Goal: Information Seeking & Learning: Learn about a topic

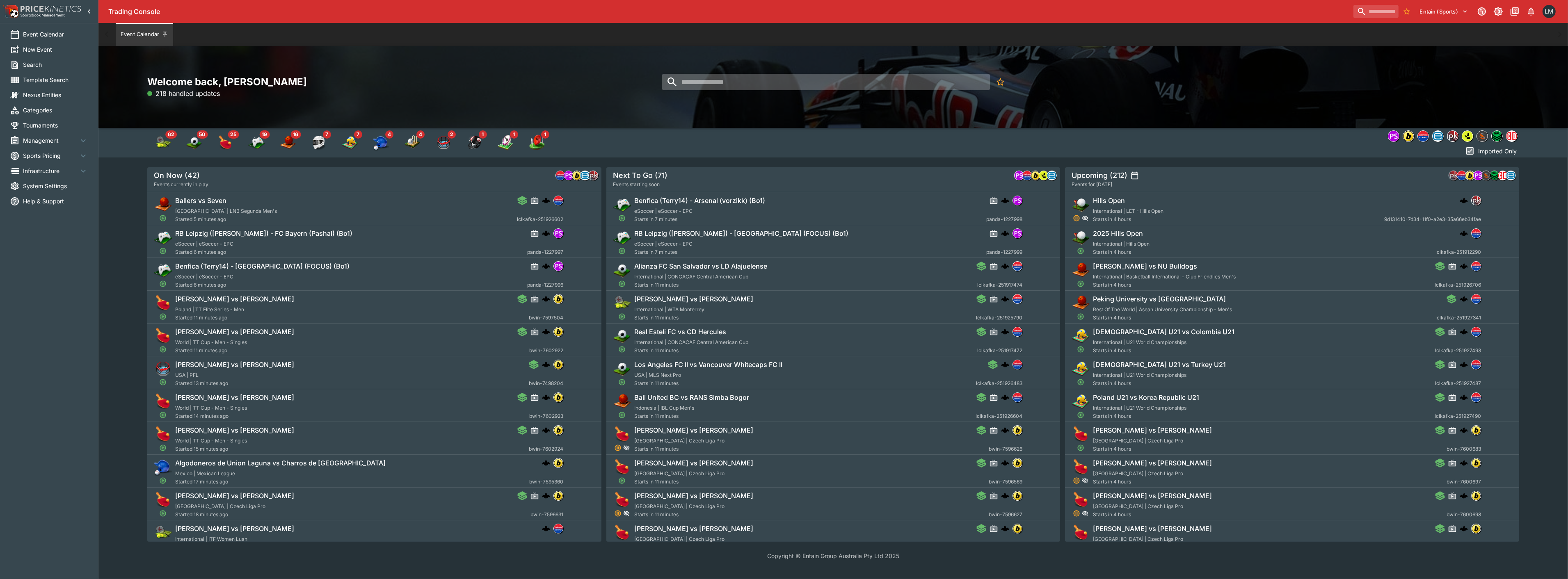
click at [793, 87] on input "search" at bounding box center [825, 81] width 328 height 16
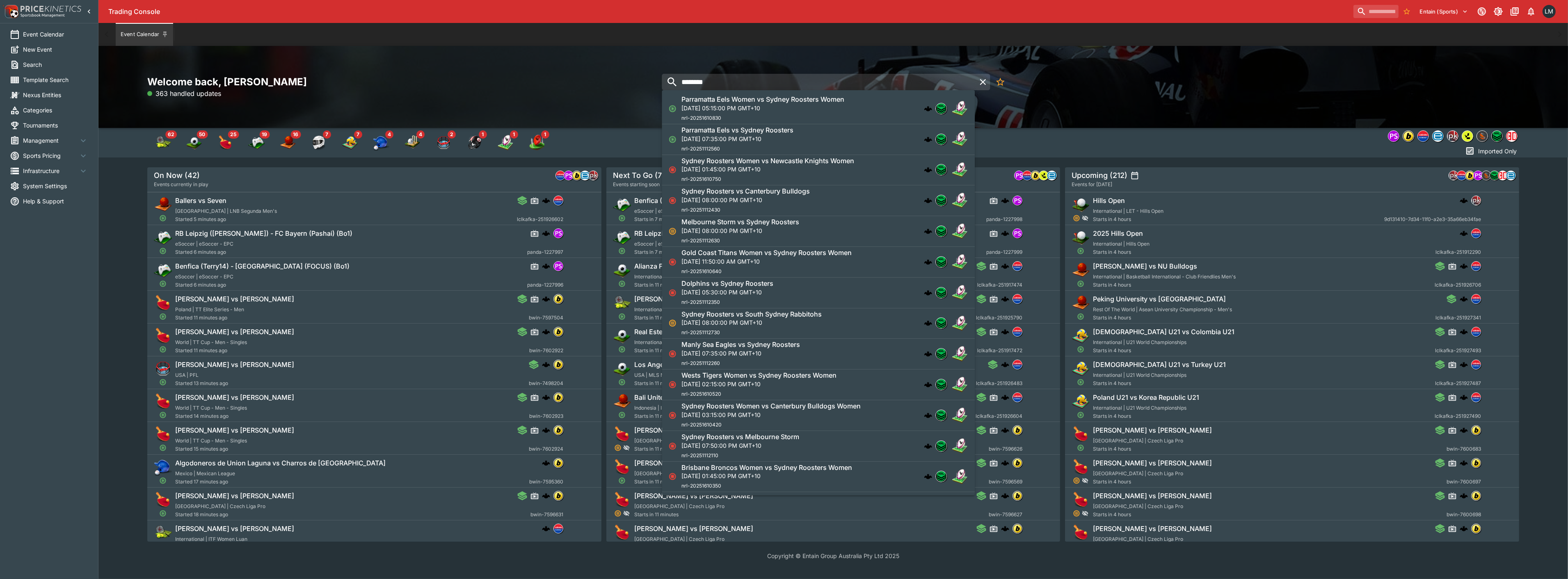
type input "********"
click at [802, 136] on div "Parramatta Eels vs Sydney Roosters [DATE] 07:35:00 PM GMT+10 nrl-20251112560" at bounding box center [814, 139] width 265 height 27
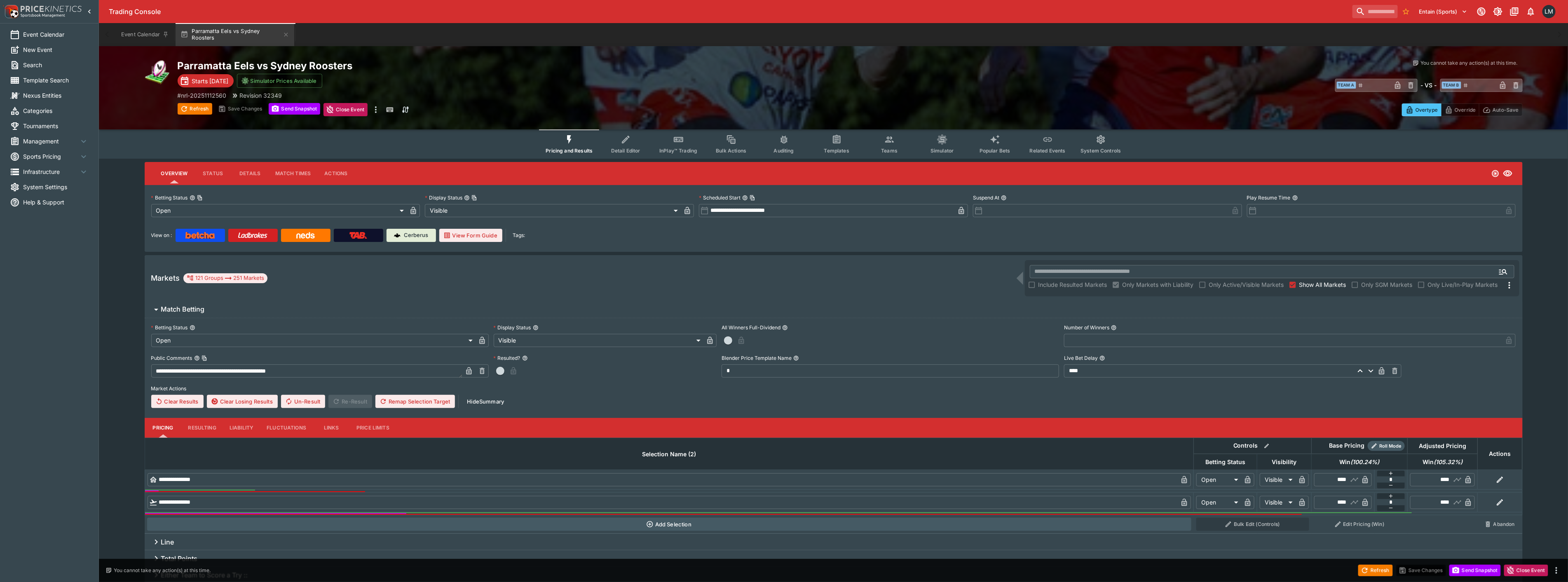
type input "**********"
type input "*******"
type input "**********"
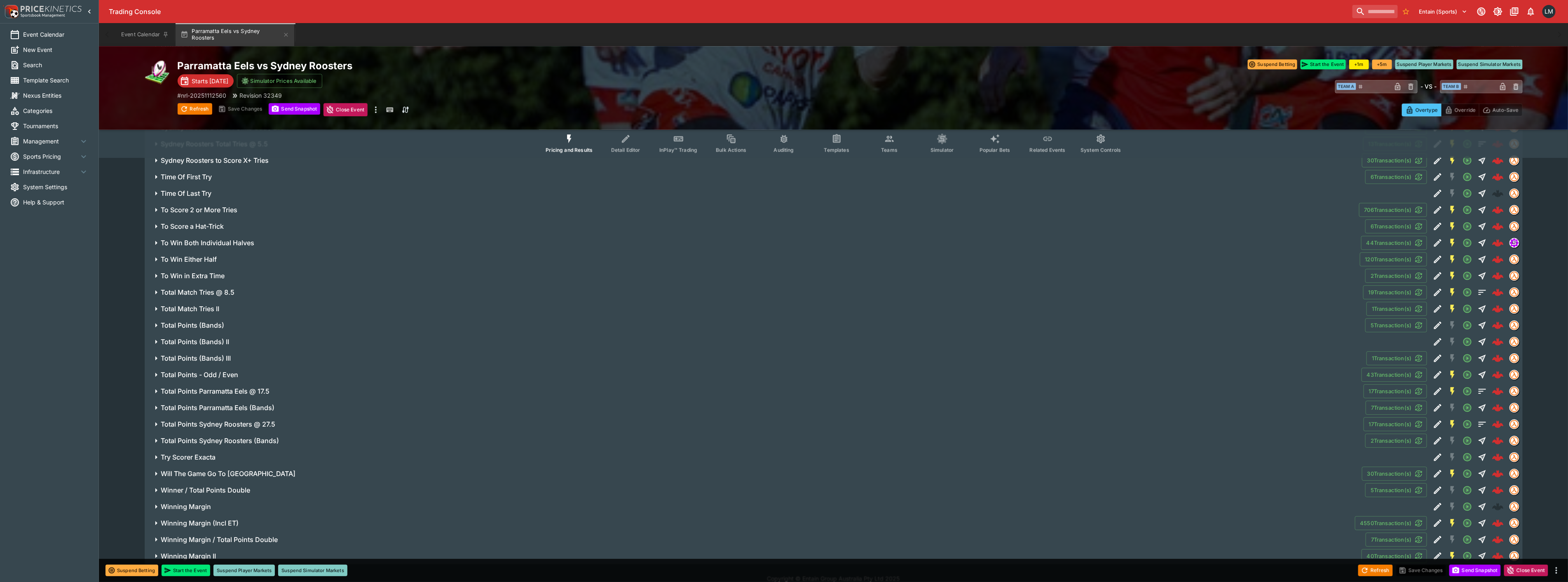
scroll to position [1958, 0]
click at [201, 314] on h6 "Total Points (Bands)" at bounding box center [193, 315] width 64 height 9
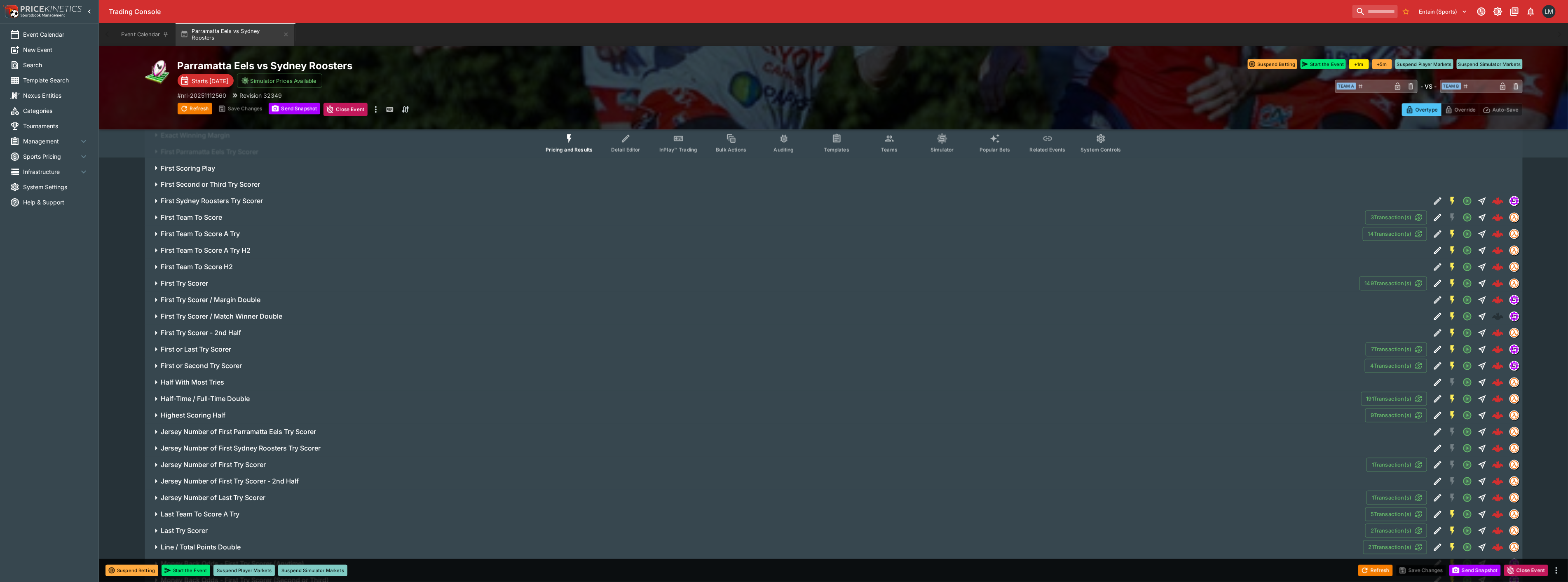
scroll to position [1180, 0]
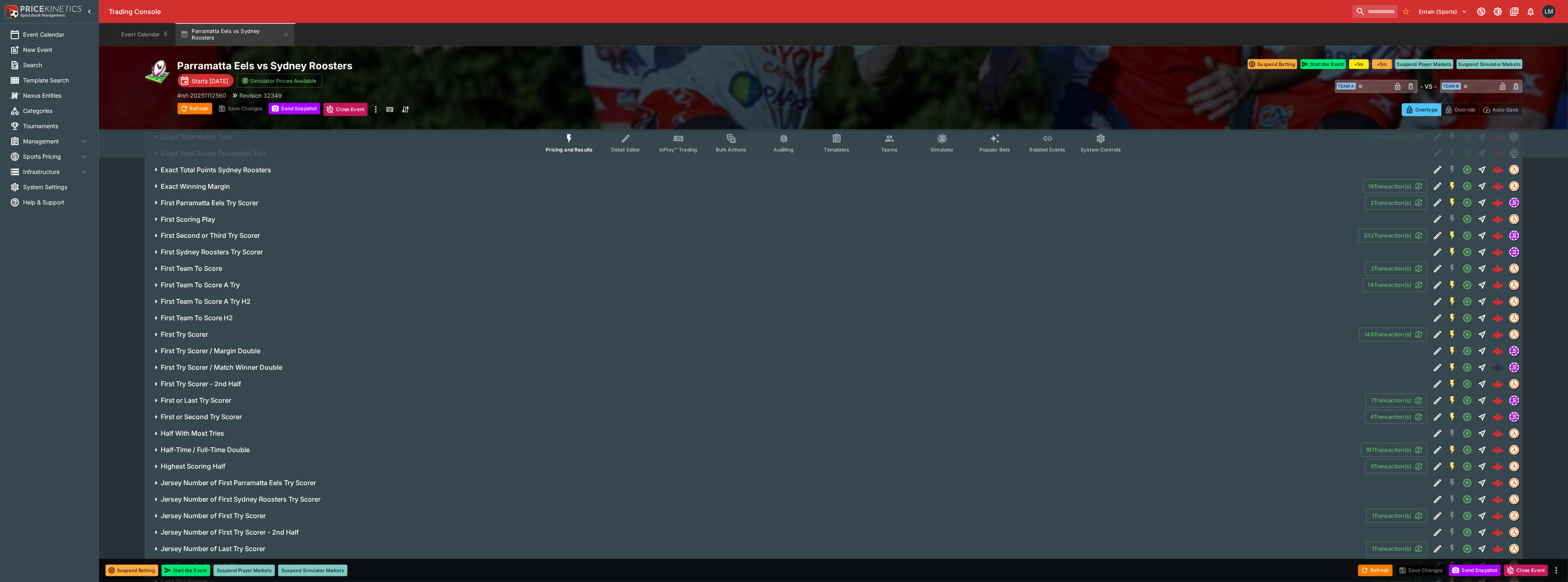
click at [892, 146] on button "Teams" at bounding box center [889, 143] width 53 height 29
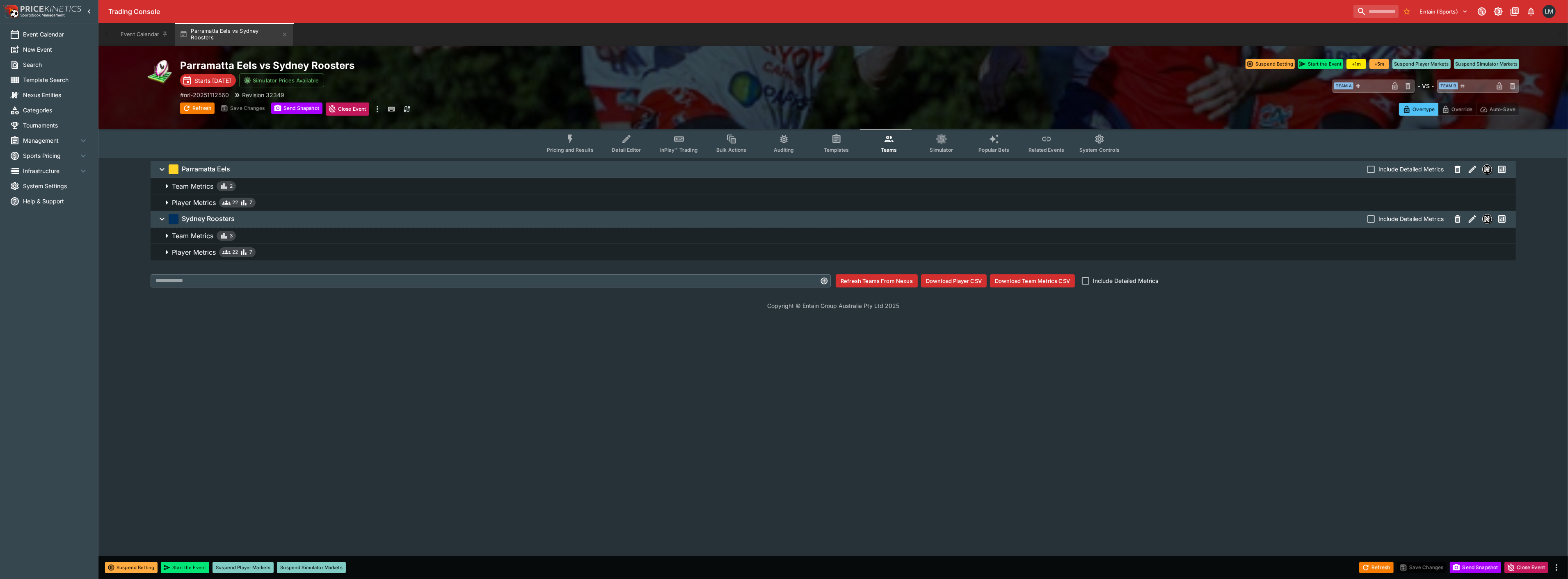
click at [164, 202] on icon "button" at bounding box center [167, 203] width 10 height 10
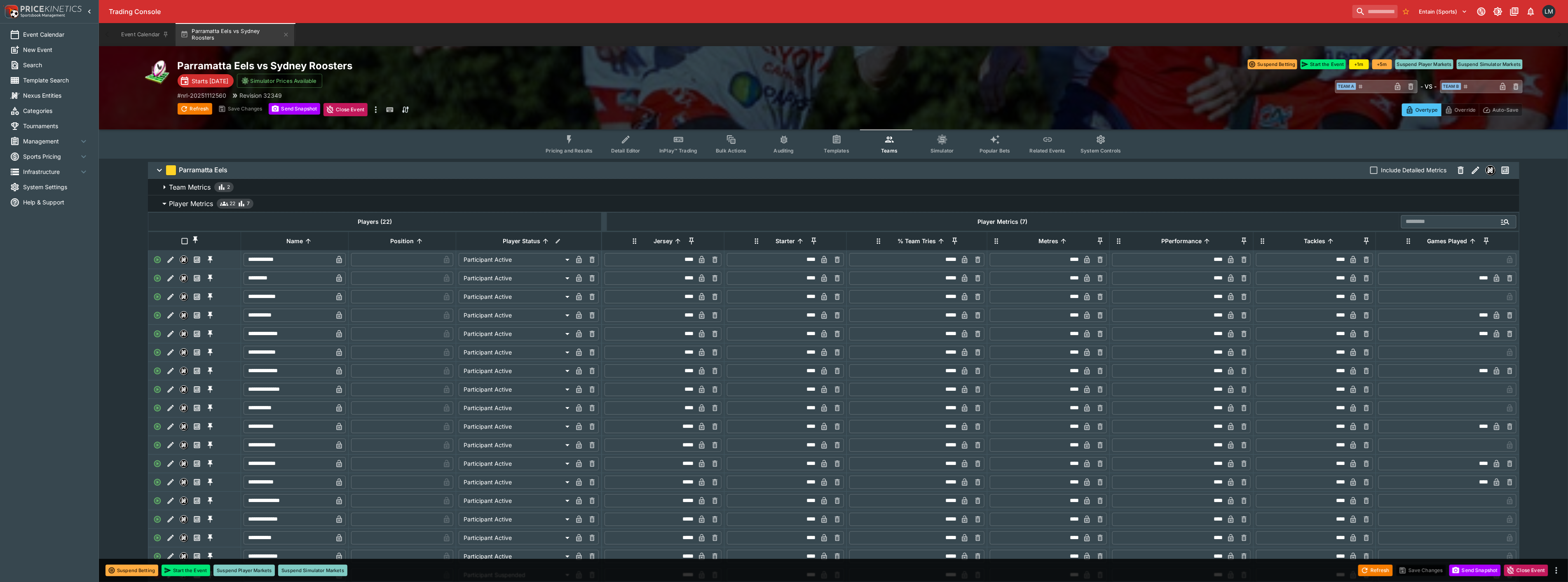
click at [166, 188] on icon "button" at bounding box center [164, 187] width 10 height 10
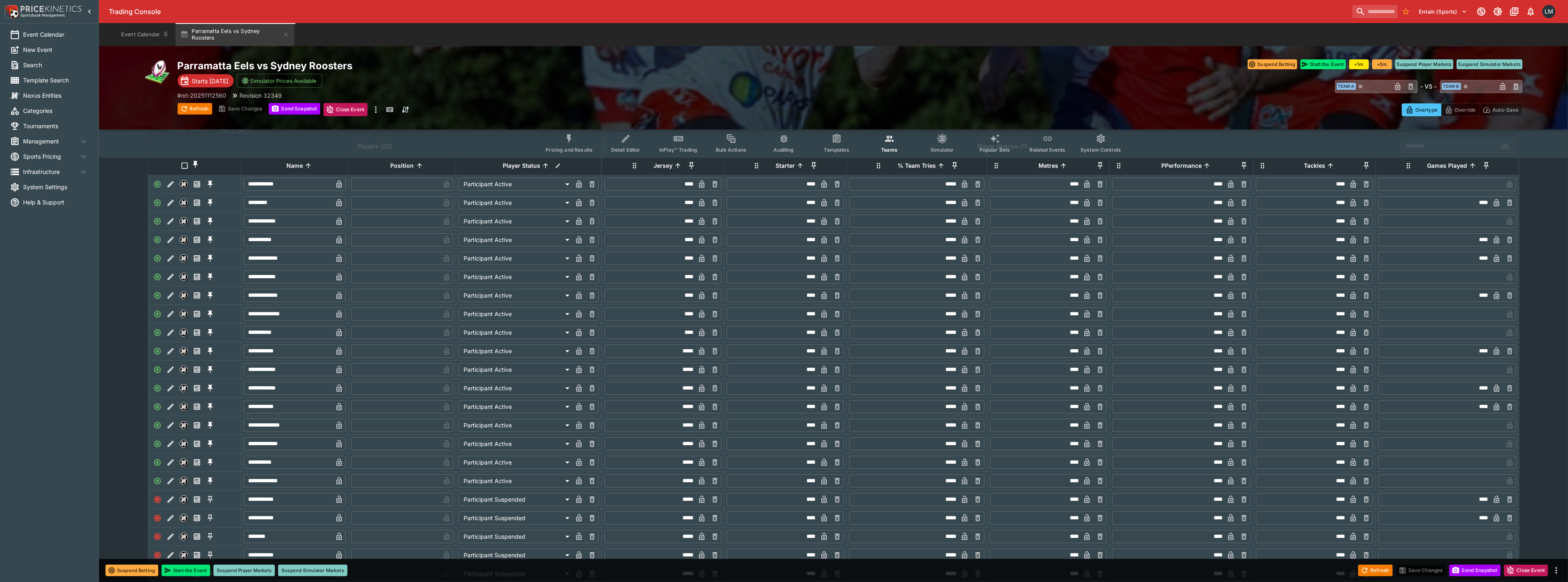
scroll to position [274, 0]
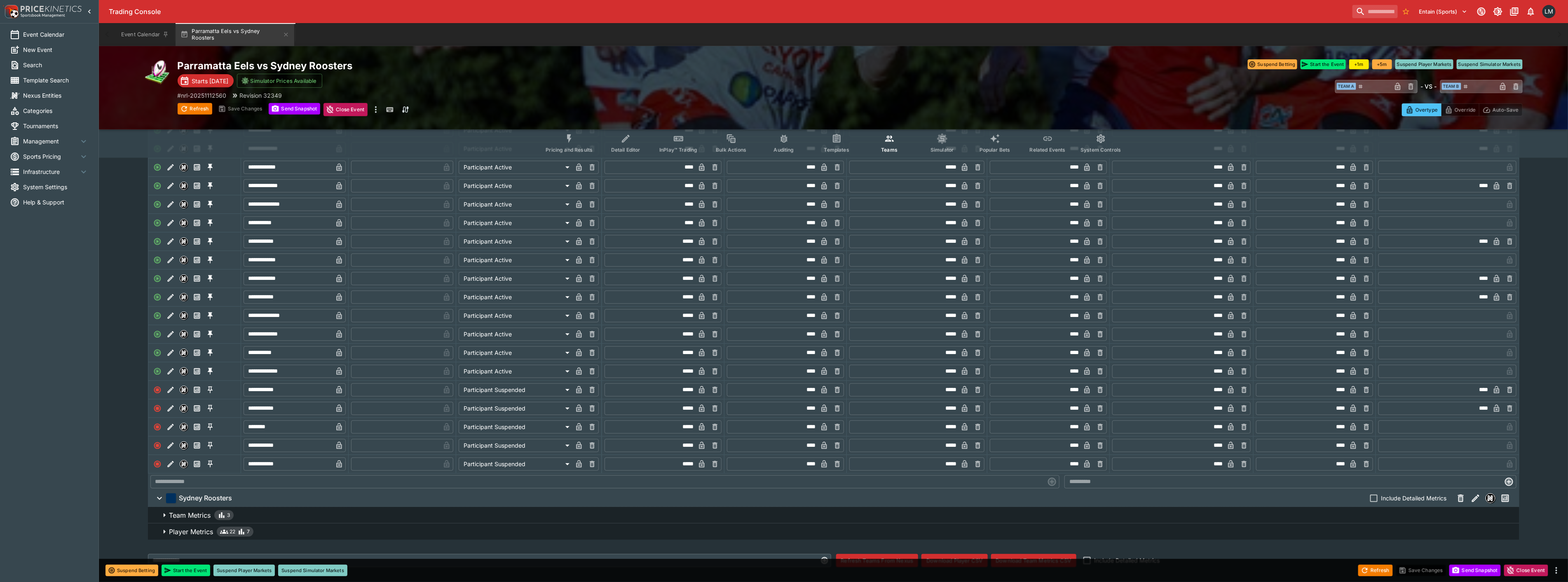
click at [166, 520] on icon "button" at bounding box center [164, 515] width 10 height 10
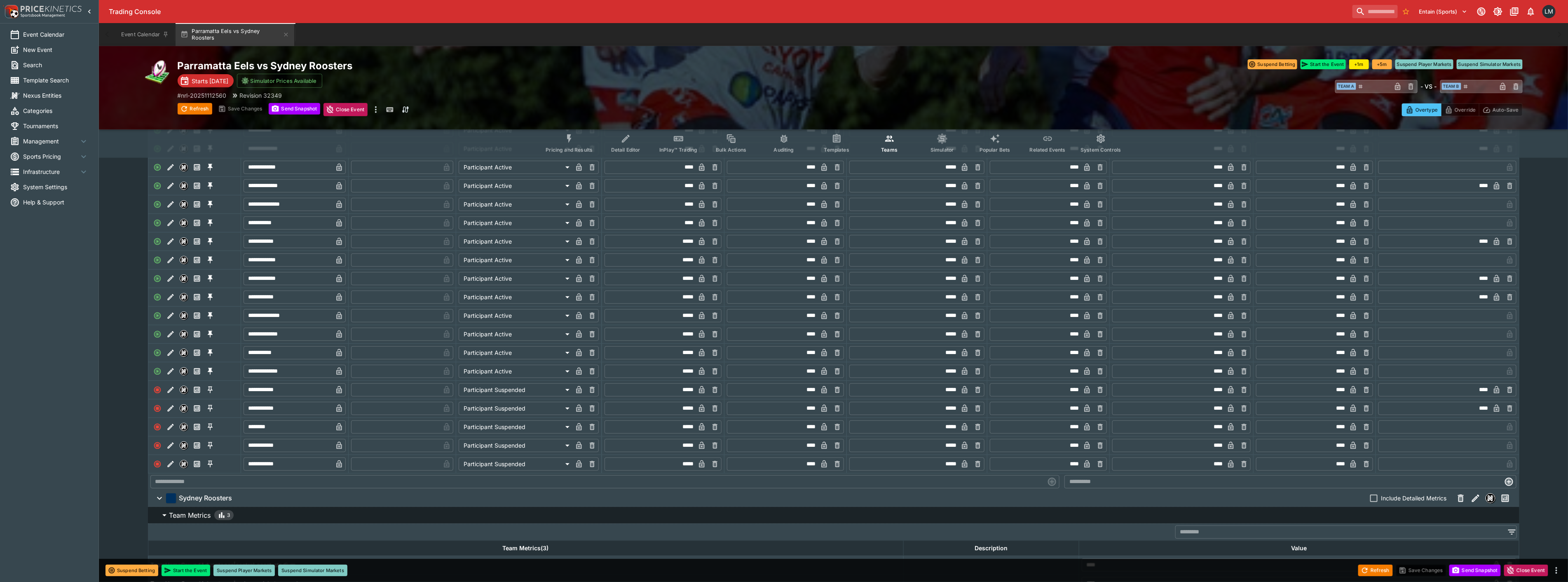
click at [158, 503] on icon "button" at bounding box center [160, 498] width 10 height 10
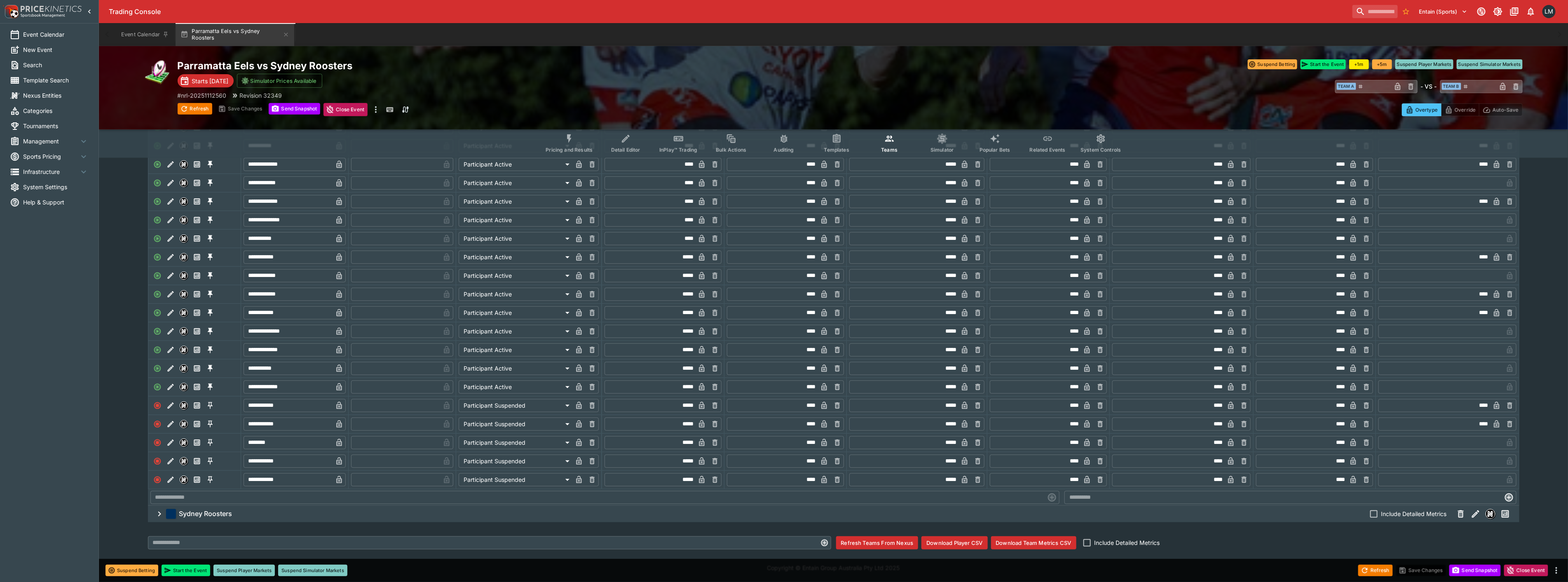
click at [153, 513] on button "Sydney Roosters Include Detailed Metrics" at bounding box center [833, 514] width 1371 height 17
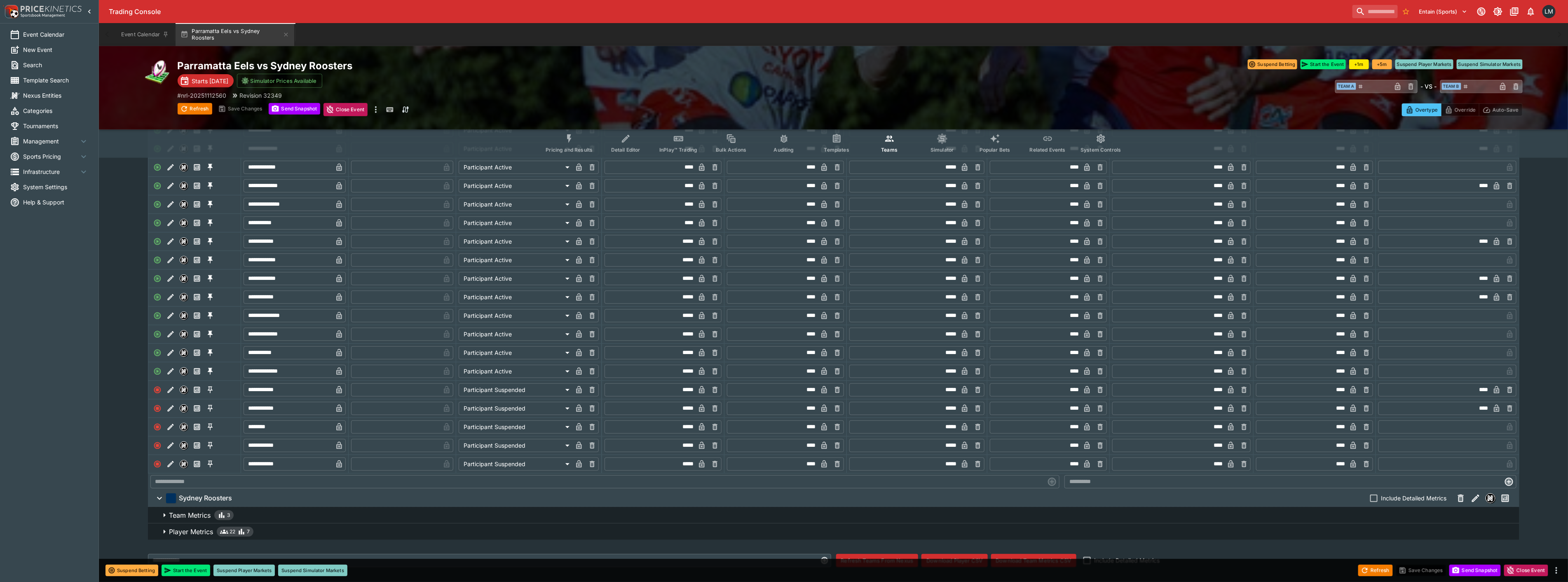
click at [161, 520] on icon "button" at bounding box center [164, 515] width 10 height 10
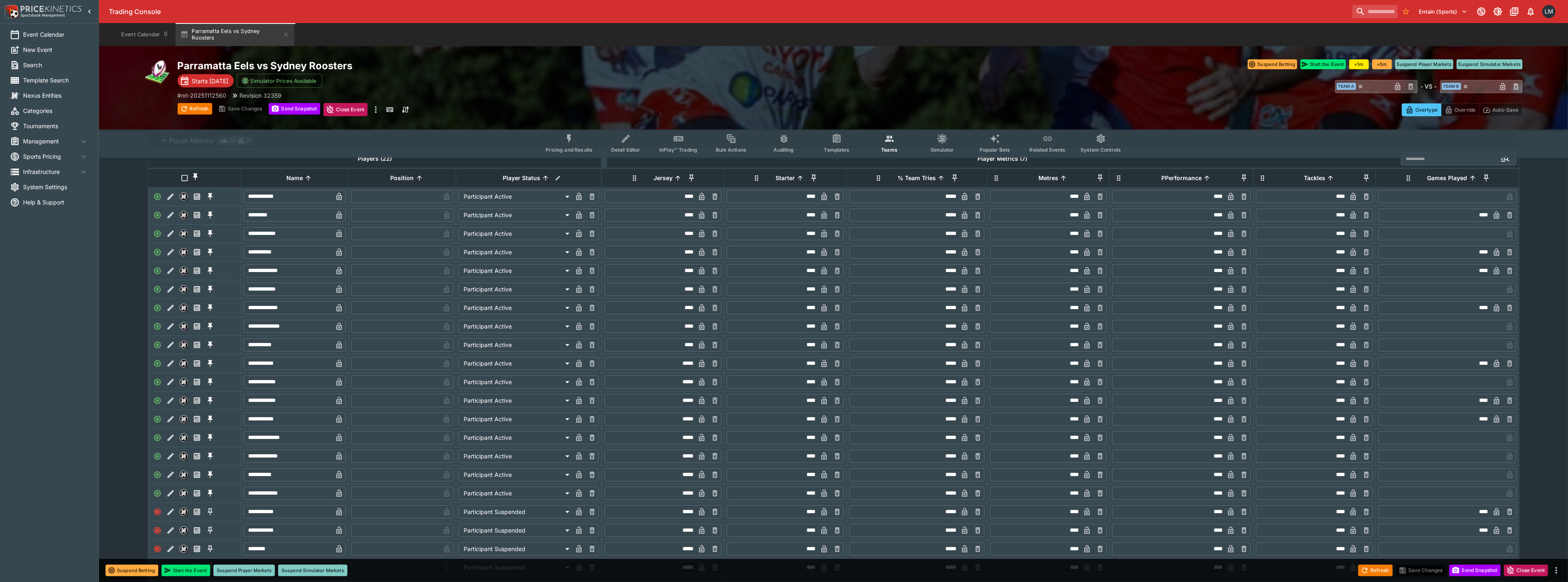
scroll to position [137, 0]
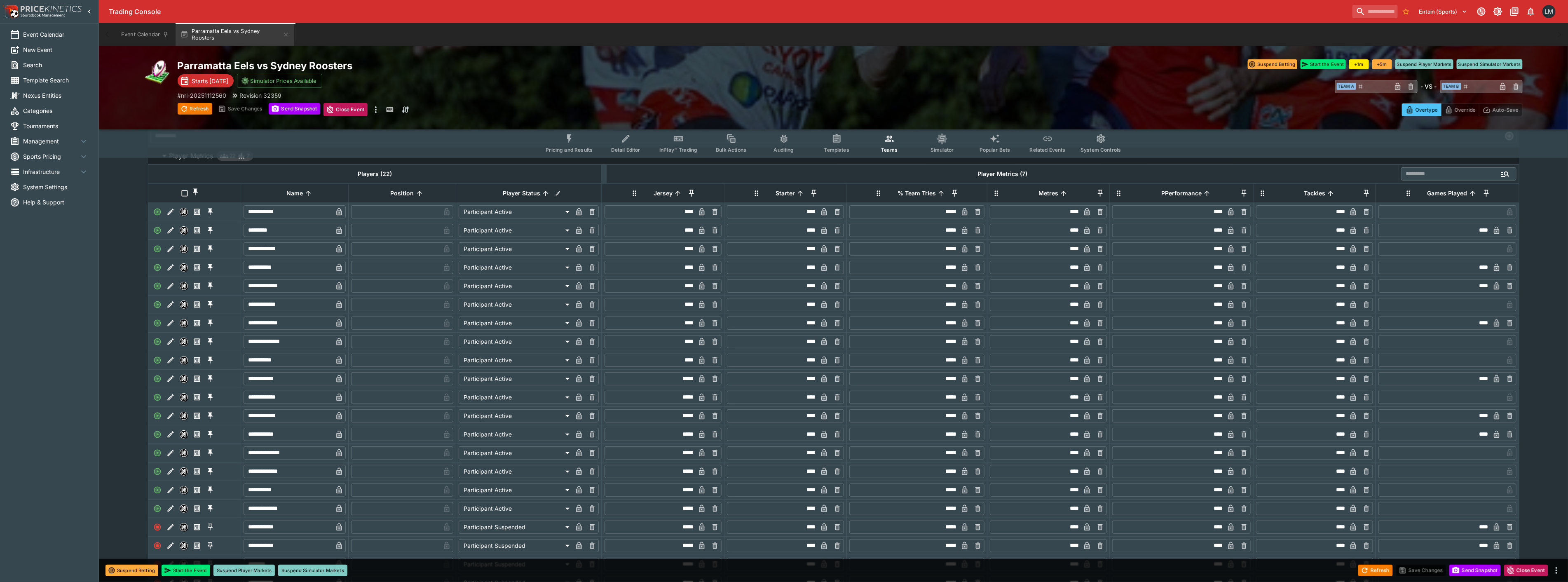
click at [940, 139] on icon "Event type filters" at bounding box center [941, 138] width 6 height 6
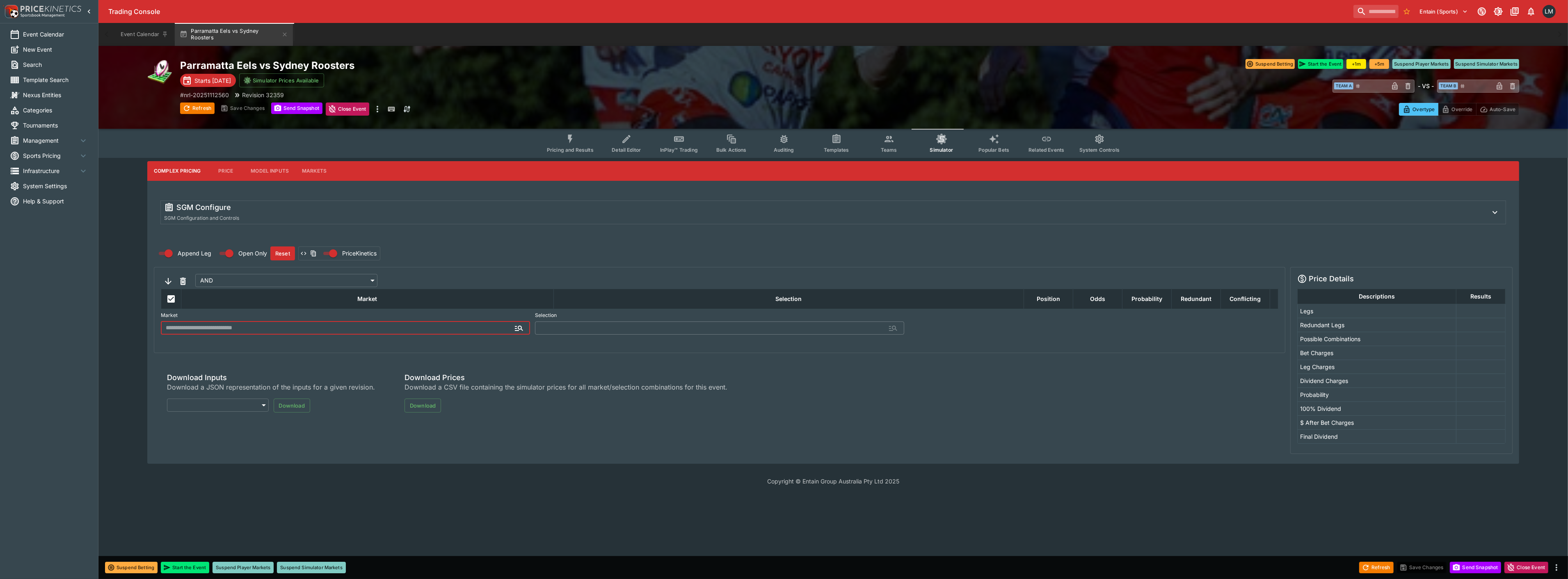
type input "**********"
click at [1003, 149] on span "Popular Bets" at bounding box center [993, 150] width 31 height 6
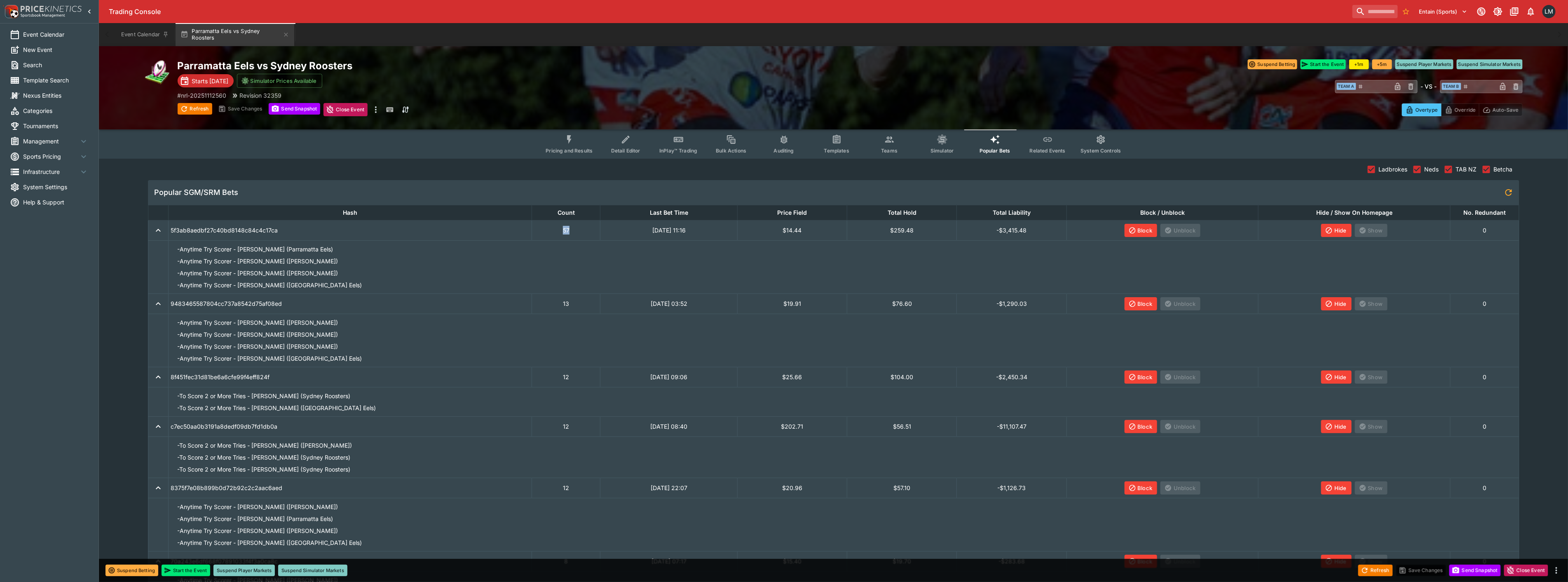
drag, startPoint x: 557, startPoint y: 233, endPoint x: 572, endPoint y: 232, distance: 15.0
click at [572, 232] on td "57" at bounding box center [566, 230] width 68 height 20
drag, startPoint x: 572, startPoint y: 227, endPoint x: 534, endPoint y: 224, distance: 38.1
click at [534, 224] on td "57" at bounding box center [566, 230] width 68 height 20
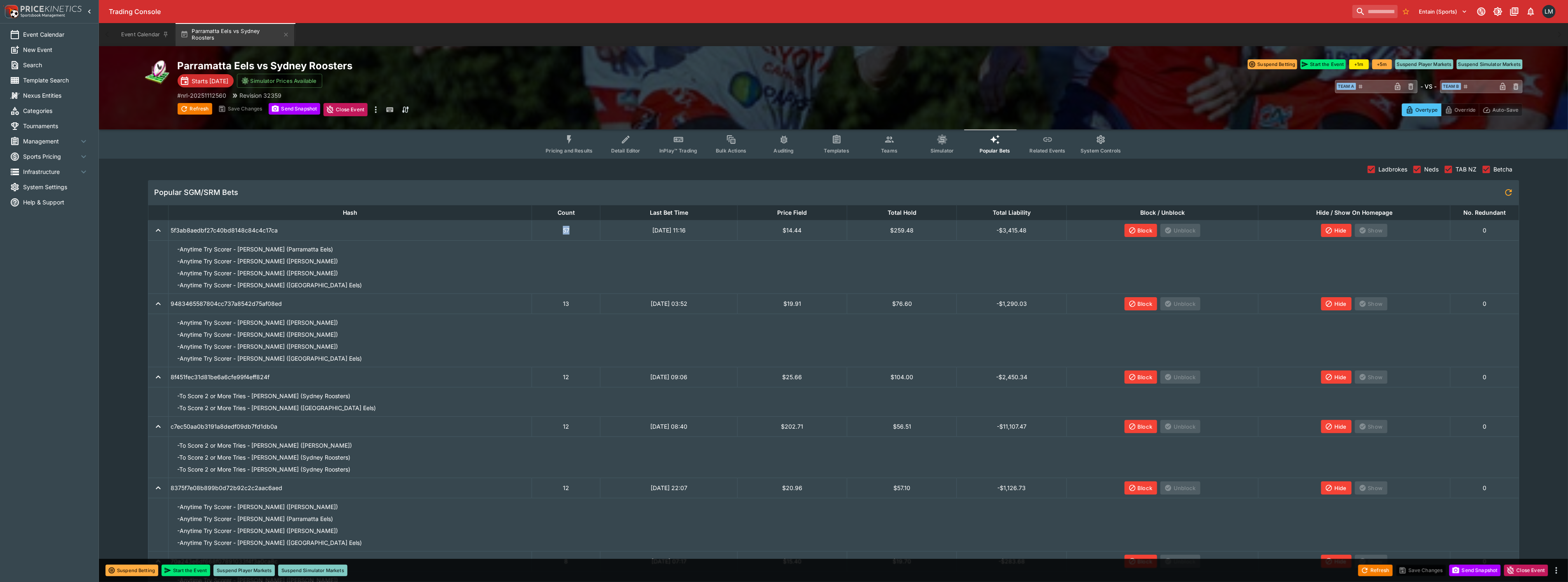
click at [545, 224] on td "57" at bounding box center [566, 230] width 68 height 20
drag, startPoint x: 558, startPoint y: 225, endPoint x: 569, endPoint y: 227, distance: 11.2
click at [569, 227] on td "57" at bounding box center [566, 230] width 68 height 20
click at [571, 228] on td "57" at bounding box center [566, 230] width 68 height 20
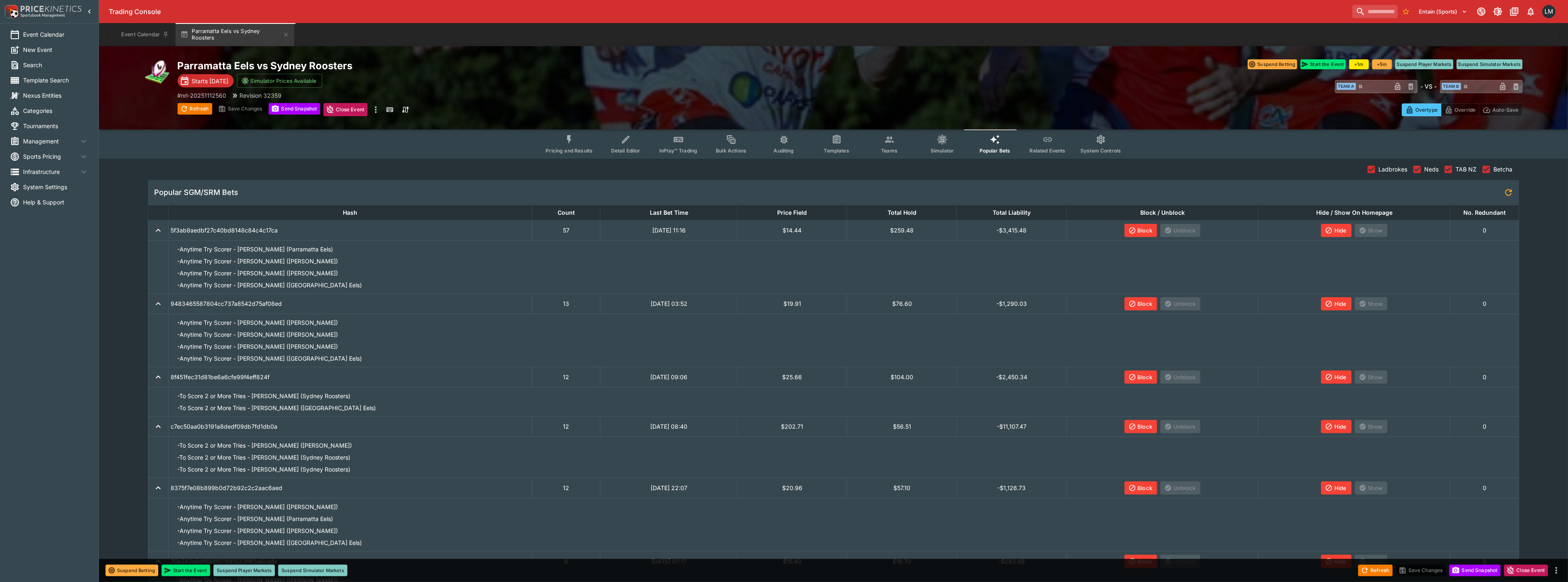
click at [571, 228] on td "57" at bounding box center [566, 230] width 68 height 20
drag, startPoint x: 571, startPoint y: 228, endPoint x: 550, endPoint y: 235, distance: 22.1
click at [554, 230] on td "57" at bounding box center [566, 230] width 68 height 20
click at [537, 248] on li "- Anytime Try Scorer - [PERSON_NAME] (Parramatta Eels)" at bounding box center [713, 249] width 1085 height 12
